Goal: Task Accomplishment & Management: Manage account settings

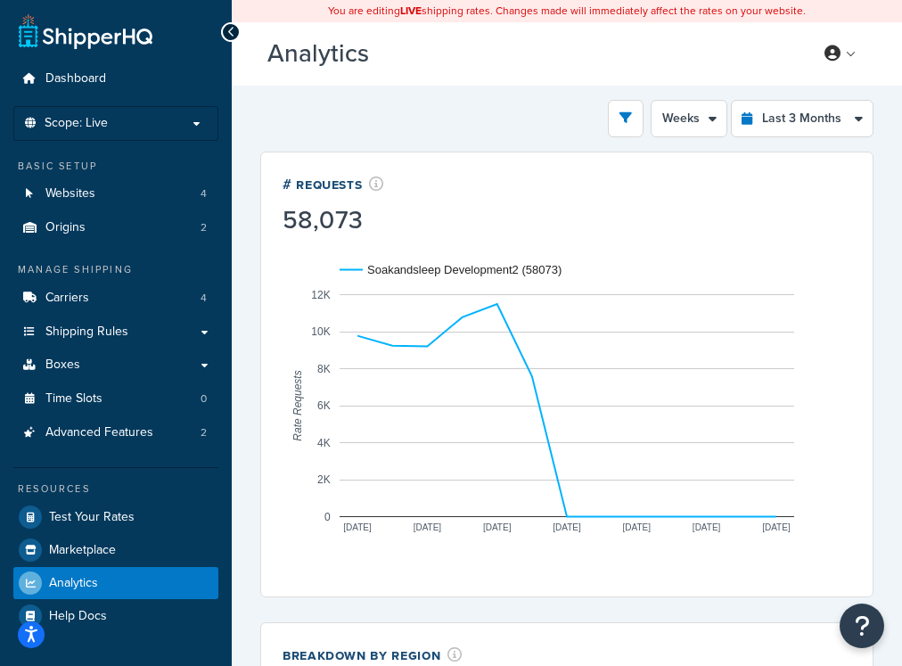
select select "1w"
select select "last_3_months"
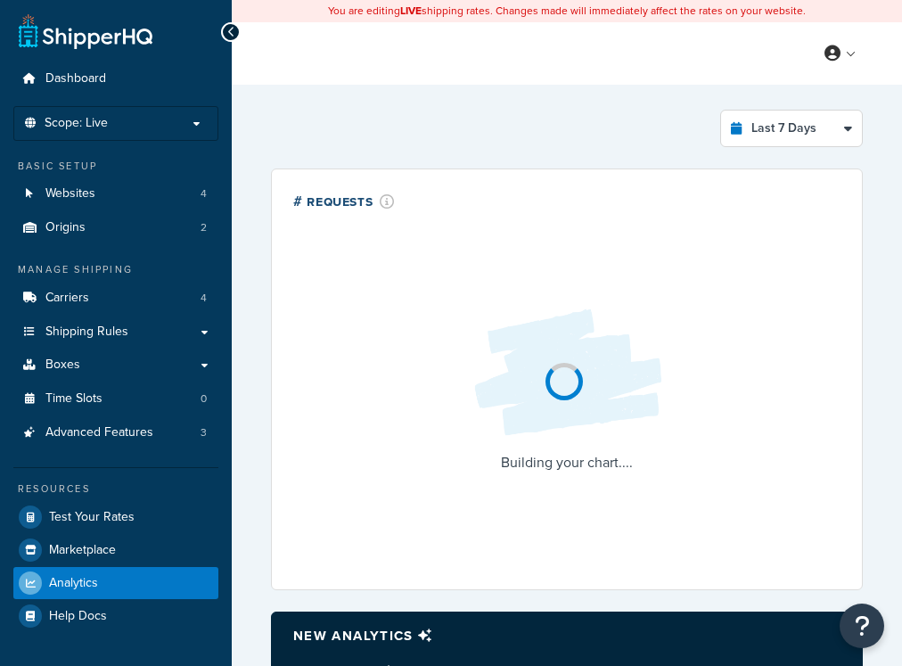
select select "last_7_days"
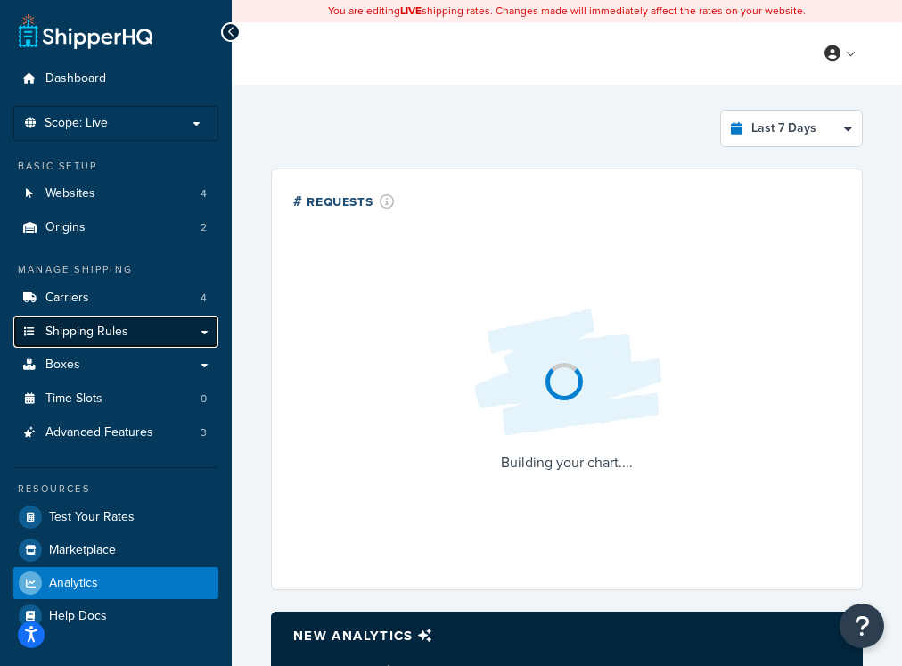
click at [168, 337] on link "Shipping Rules" at bounding box center [115, 331] width 205 height 33
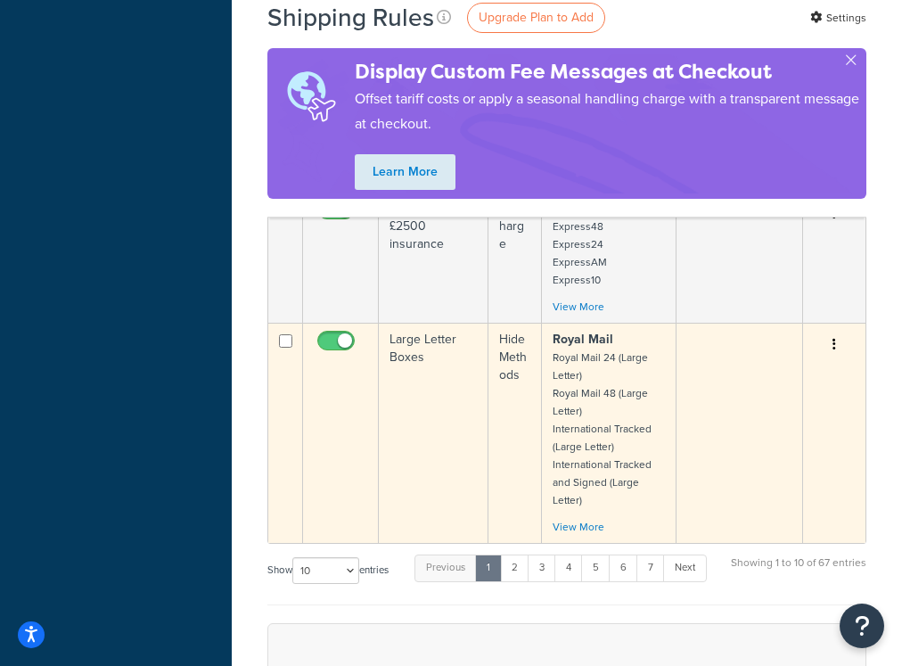
scroll to position [1333, 0]
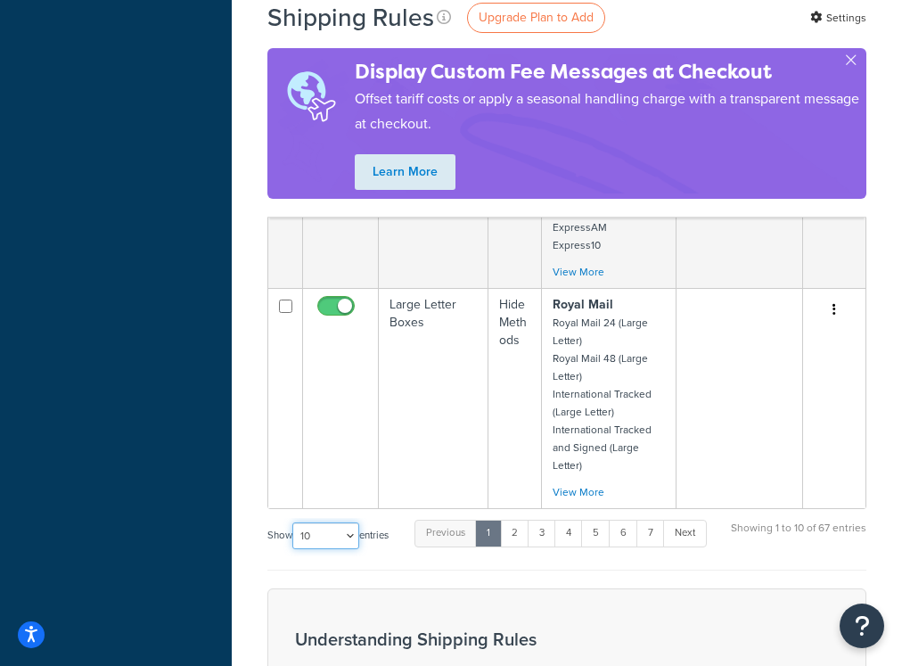
click at [325, 522] on select "10 15 25 50 100 1000" at bounding box center [325, 535] width 67 height 27
select select "1000"
click at [294, 522] on select "10 15 25 50 100 1000" at bounding box center [325, 535] width 67 height 27
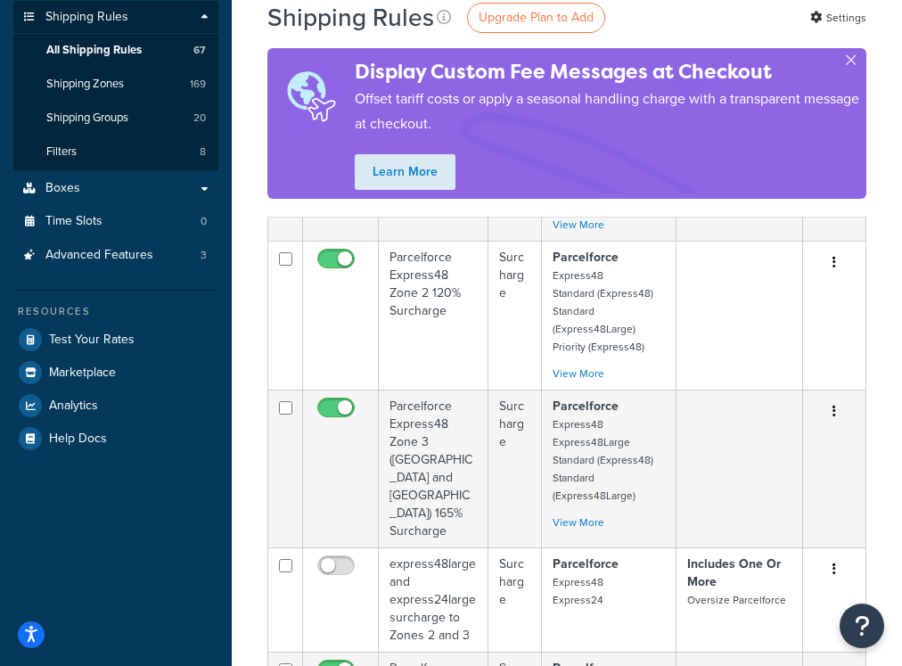
scroll to position [0, 0]
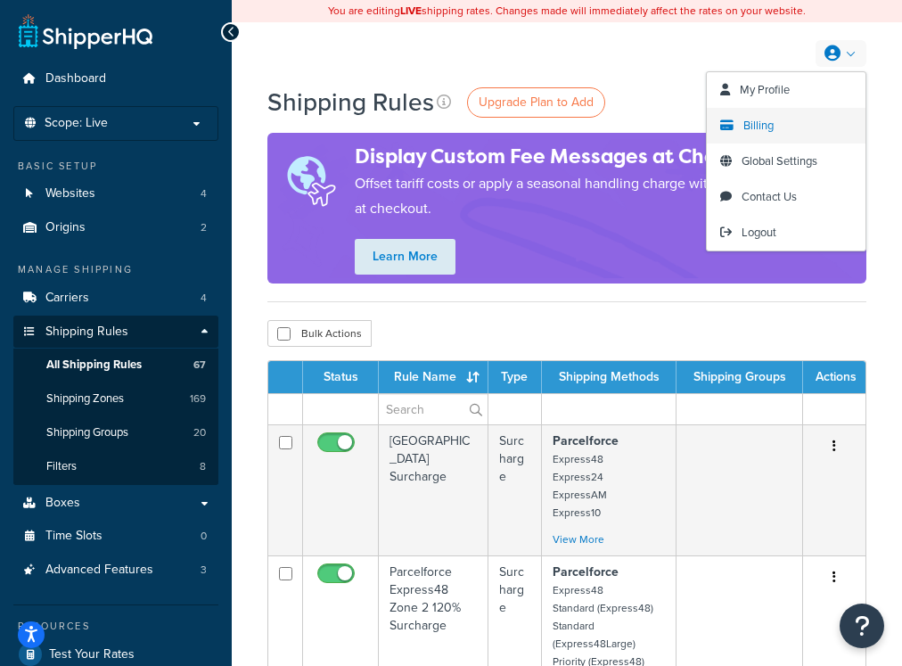
click at [772, 121] on span "Billing" at bounding box center [758, 125] width 30 height 17
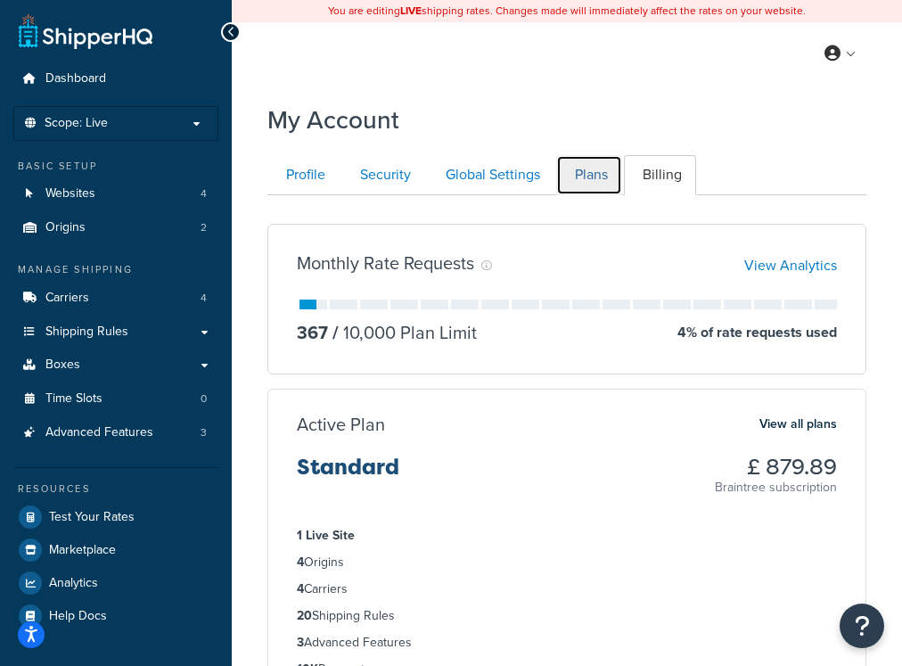
click at [584, 168] on link "Plans" at bounding box center [589, 175] width 66 height 40
